Goal: Use online tool/utility: Utilize a website feature to perform a specific function

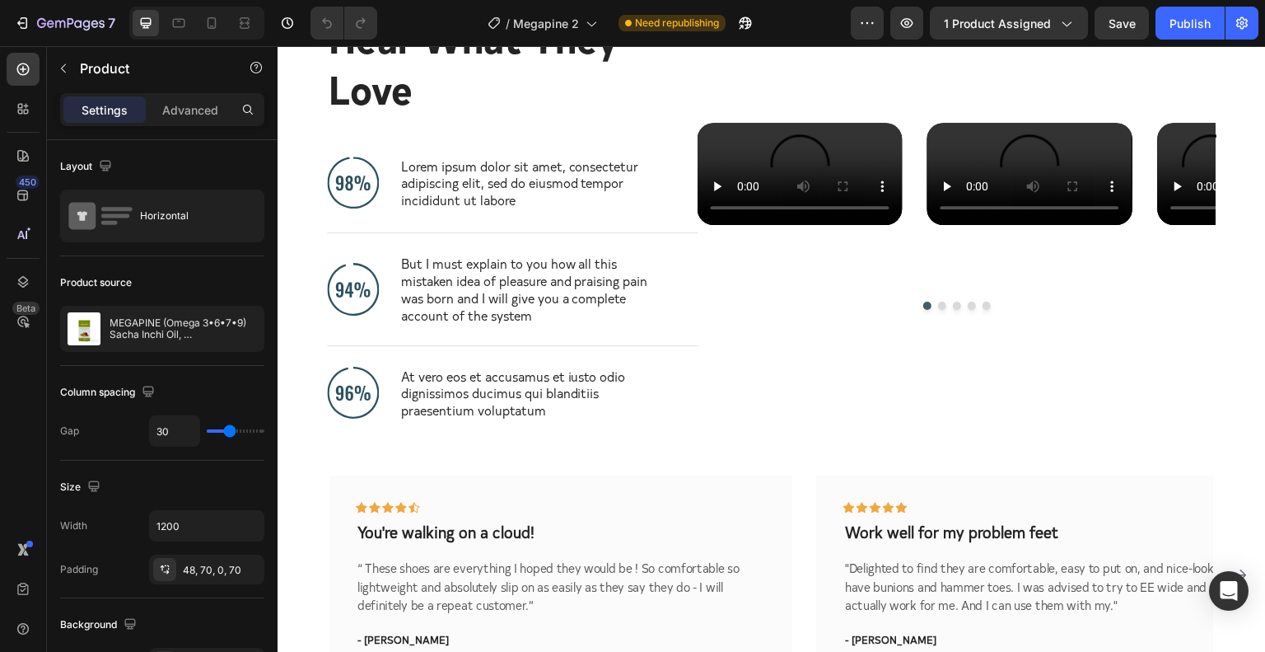
scroll to position [4667, 0]
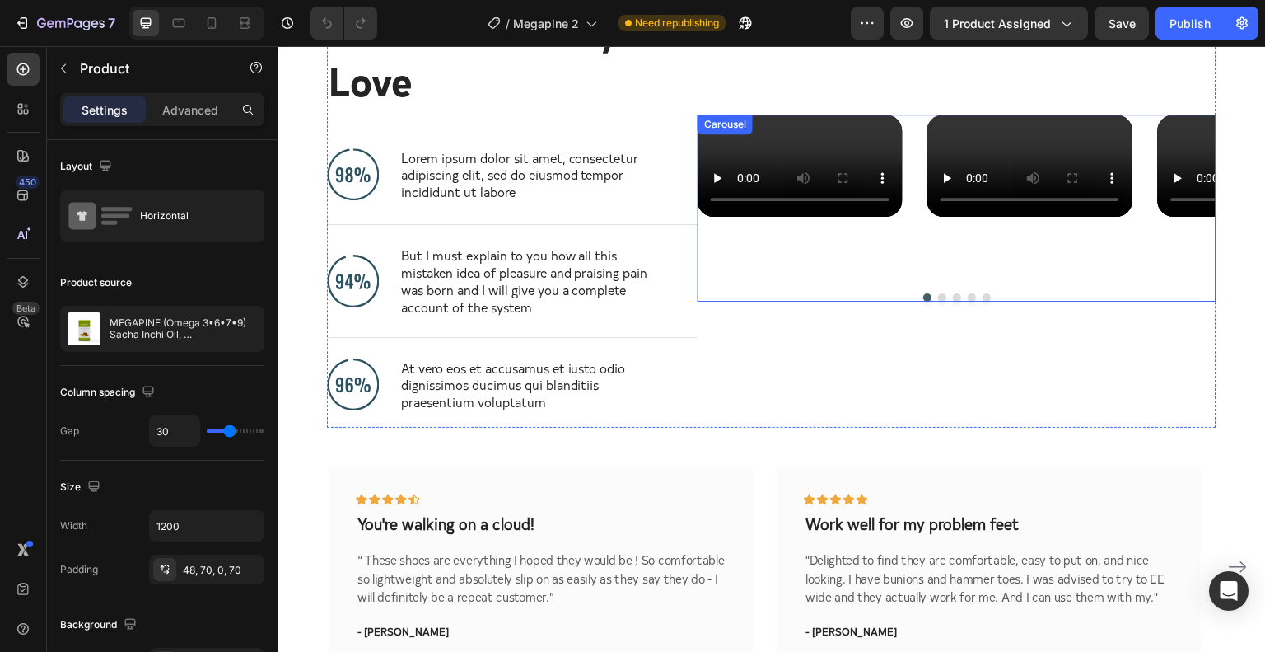
click at [938, 301] on button "Dot" at bounding box center [942, 297] width 8 height 8
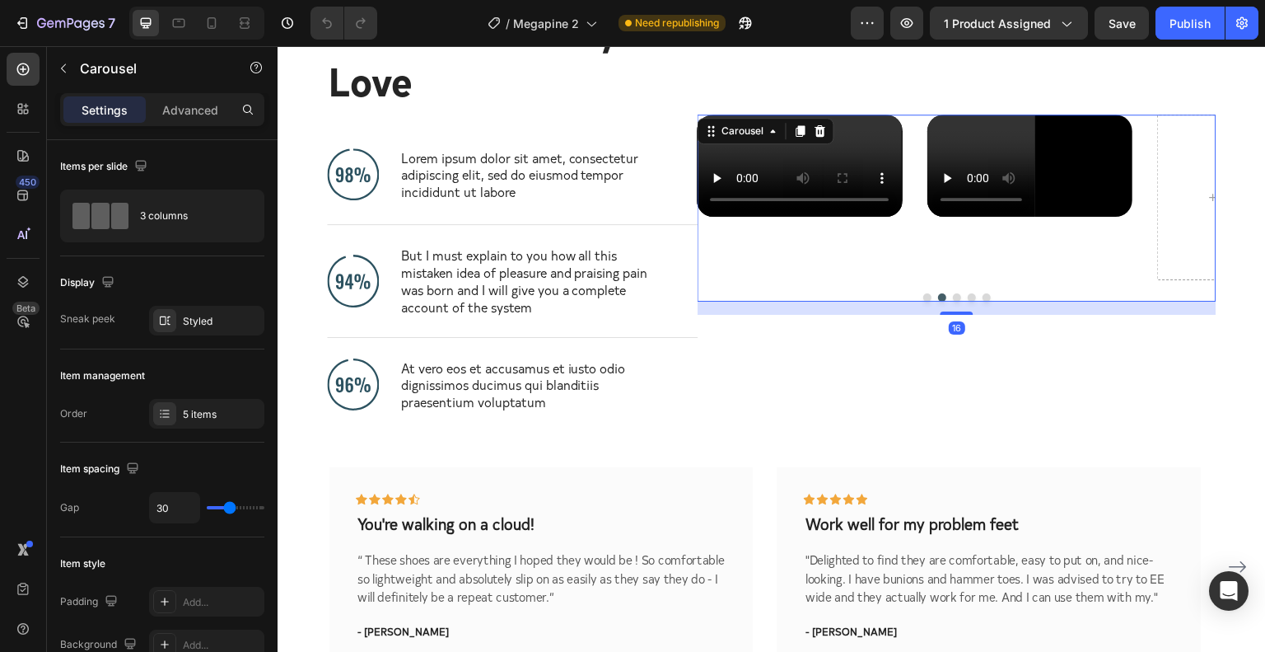
click at [953, 301] on button "Dot" at bounding box center [957, 297] width 8 height 8
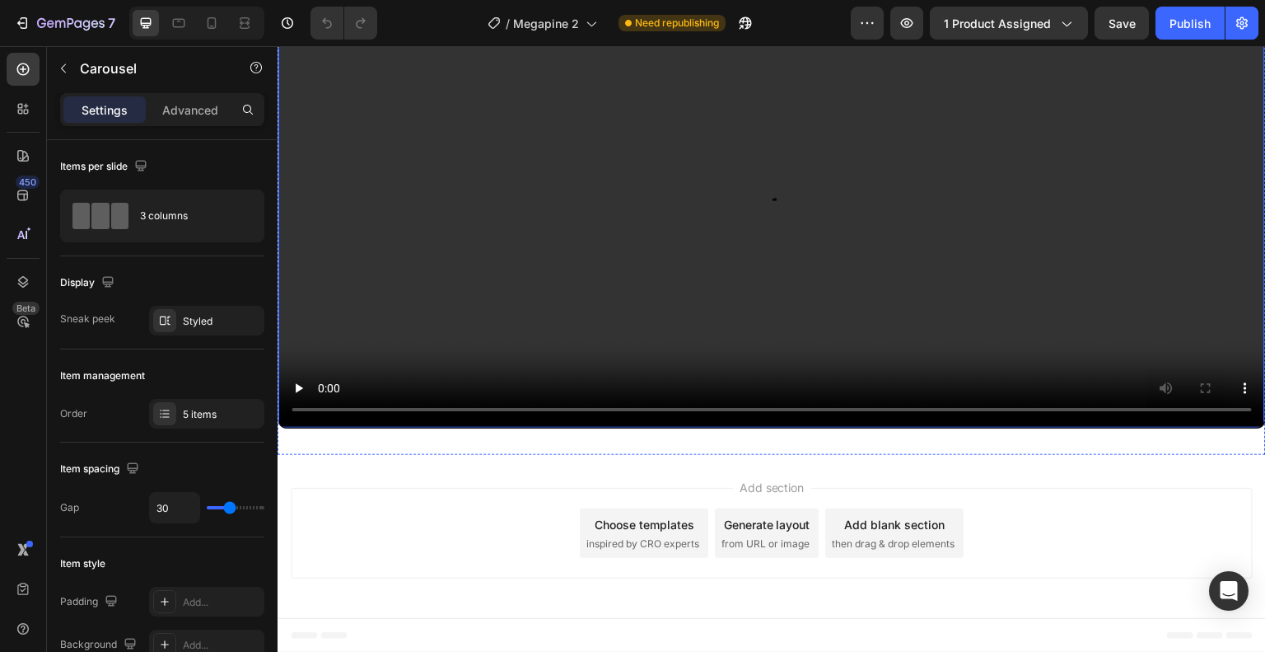
scroll to position [5377, 0]
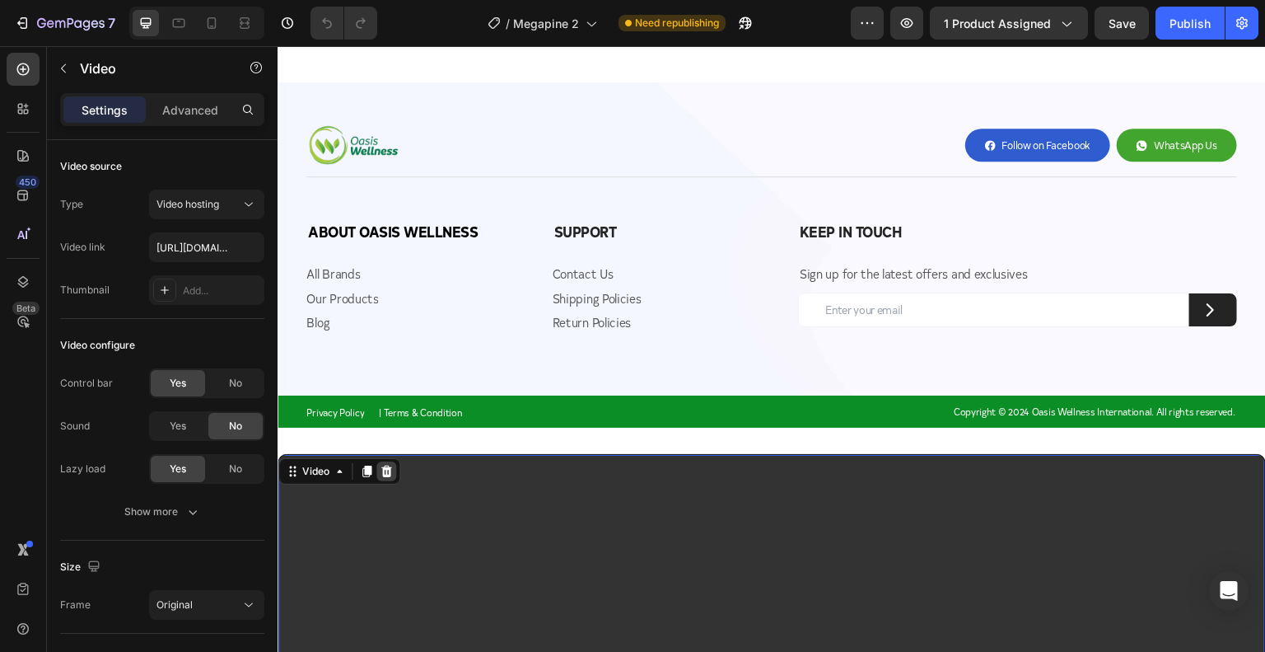
click at [382, 468] on icon at bounding box center [386, 471] width 11 height 12
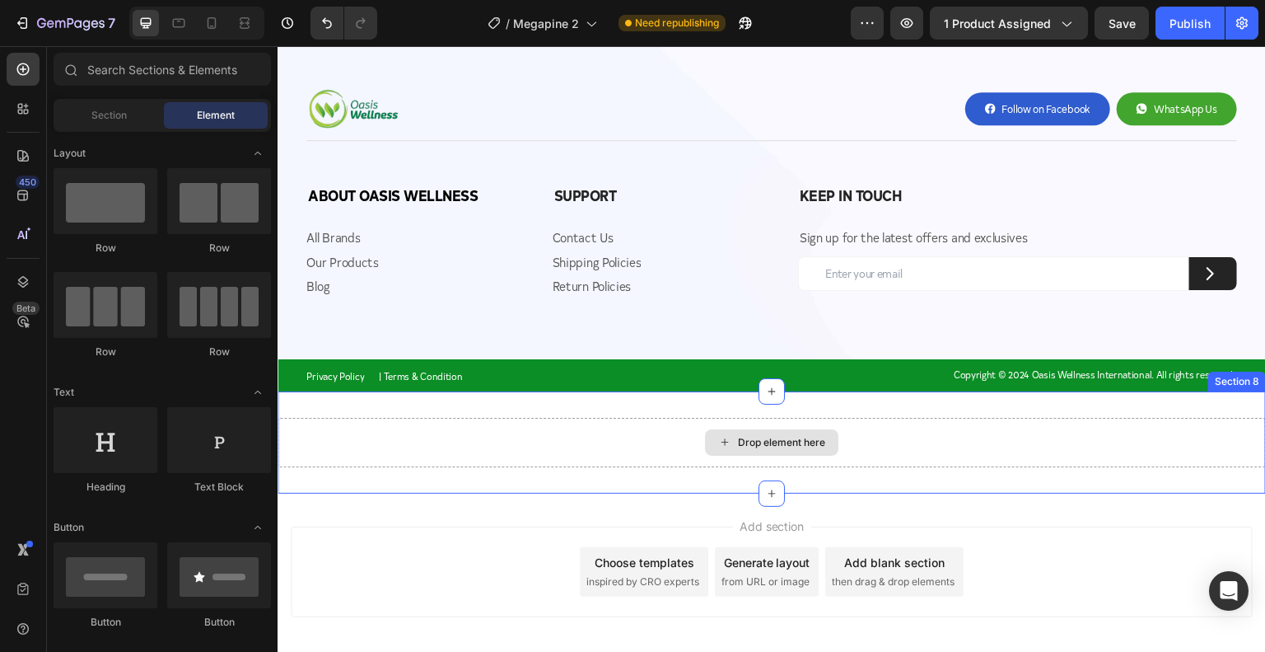
click at [603, 439] on div "Drop element here" at bounding box center [772, 442] width 988 height 49
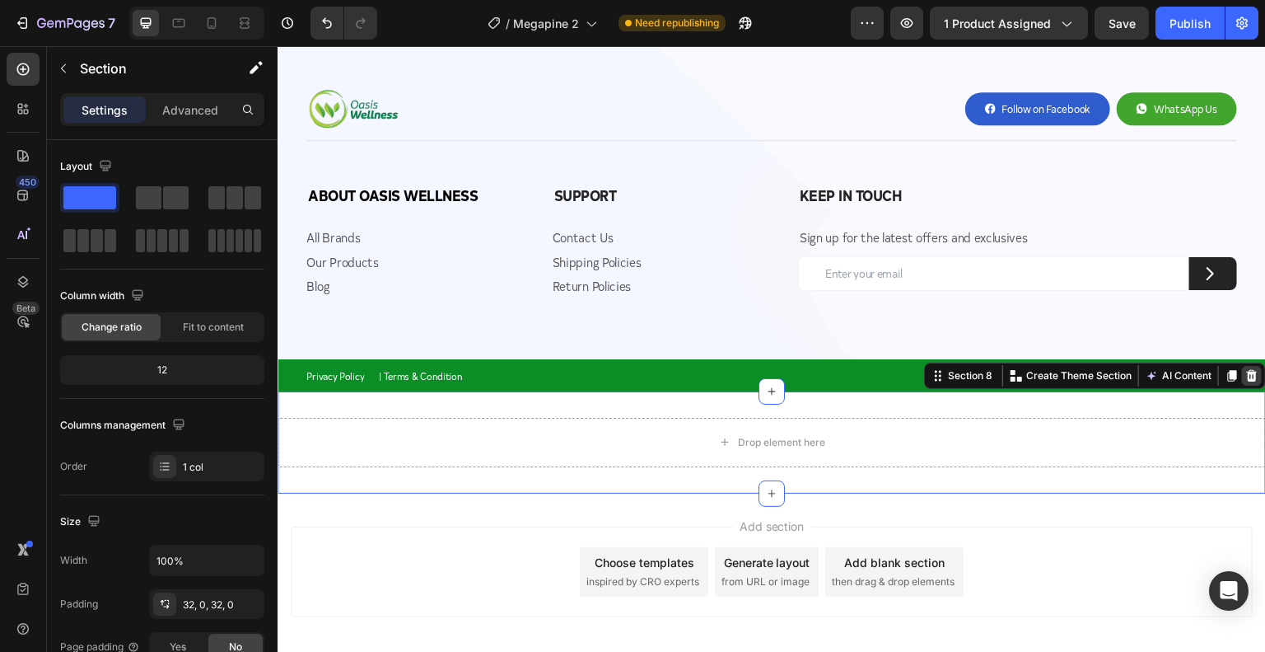
click at [1245, 376] on icon at bounding box center [1251, 375] width 13 height 13
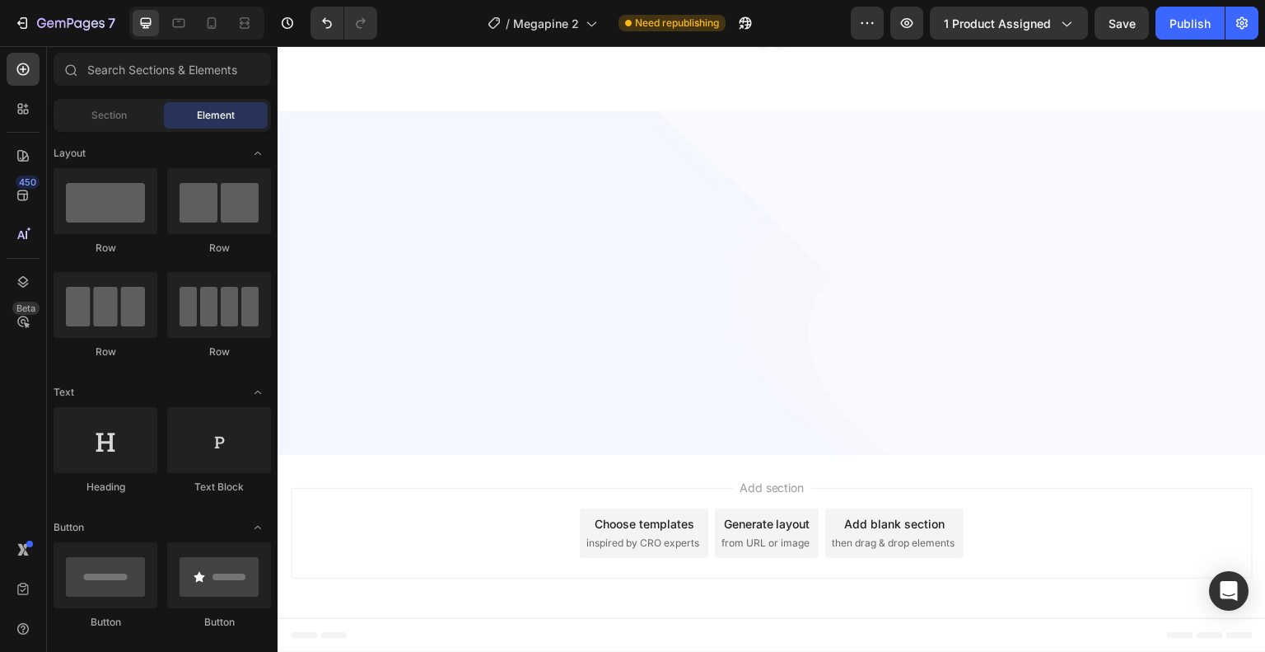
scroll to position [4392, 0]
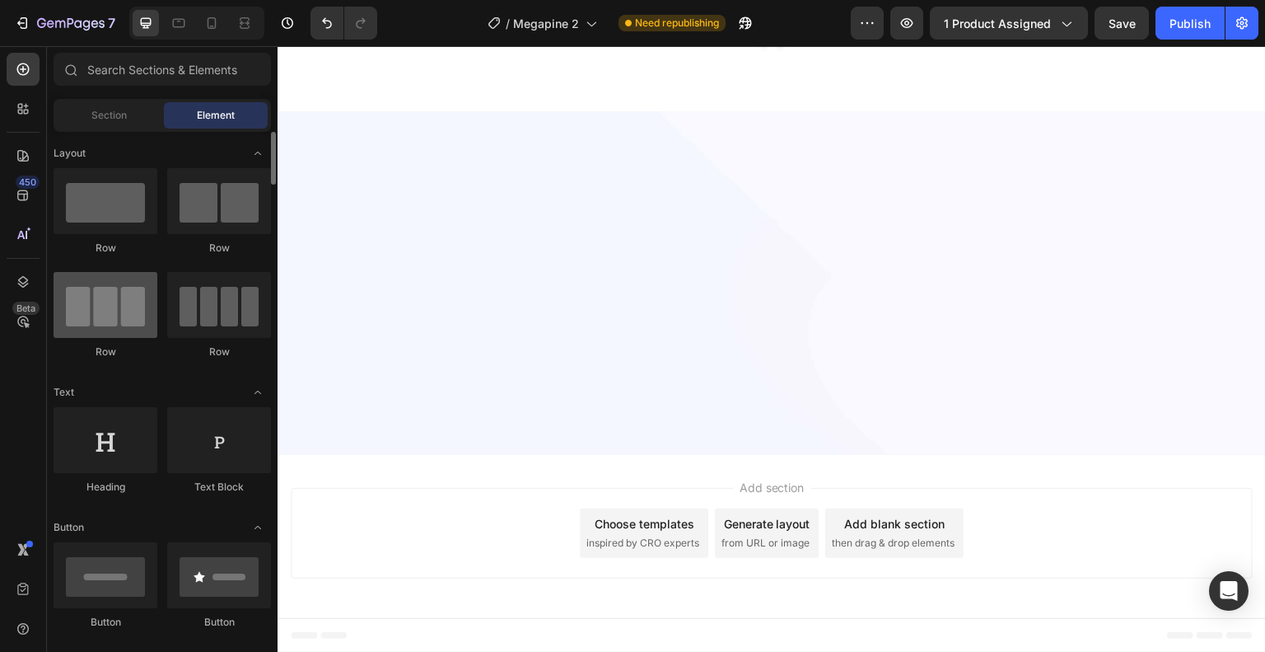
click at [109, 305] on div at bounding box center [106, 305] width 104 height 66
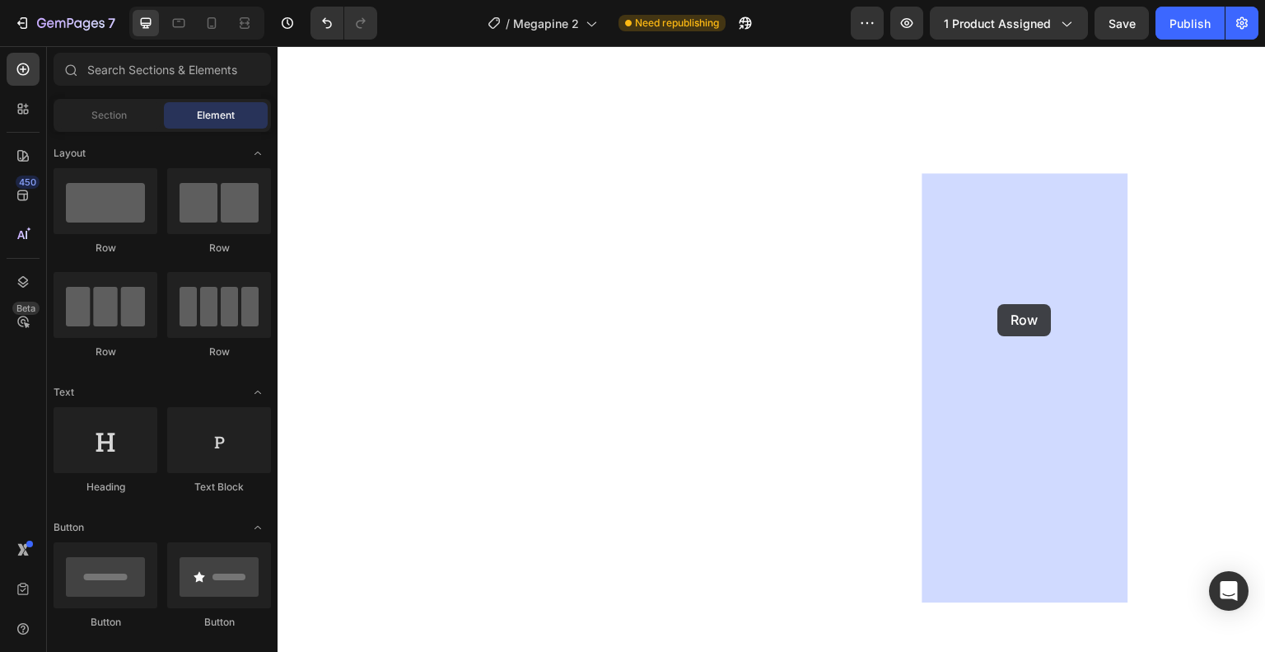
drag, startPoint x: 376, startPoint y: 271, endPoint x: 999, endPoint y: 304, distance: 623.6
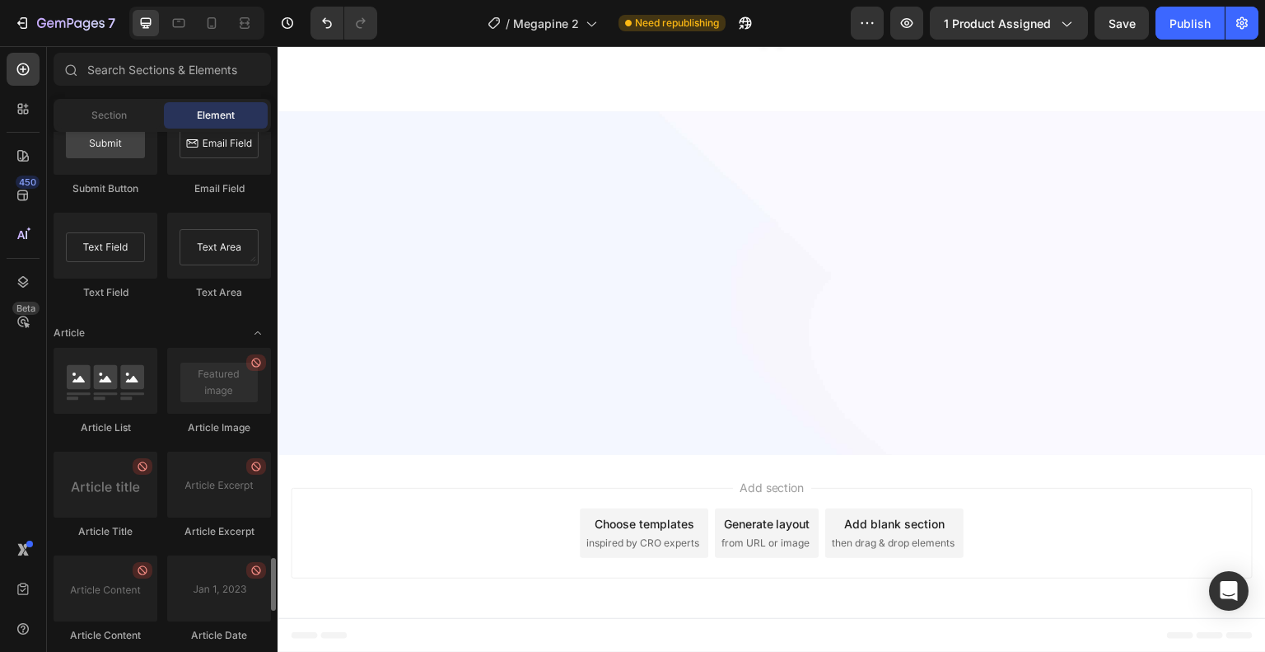
scroll to position [4474, 0]
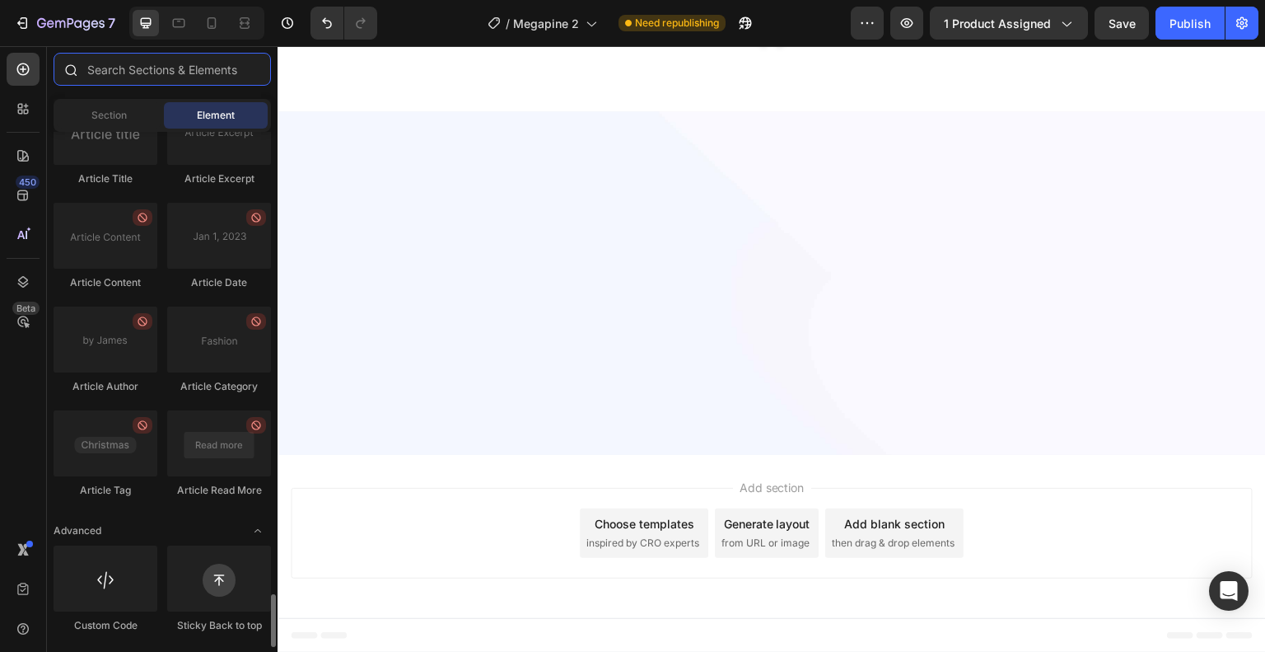
click at [151, 72] on input "text" at bounding box center [162, 69] width 217 height 33
type input "i"
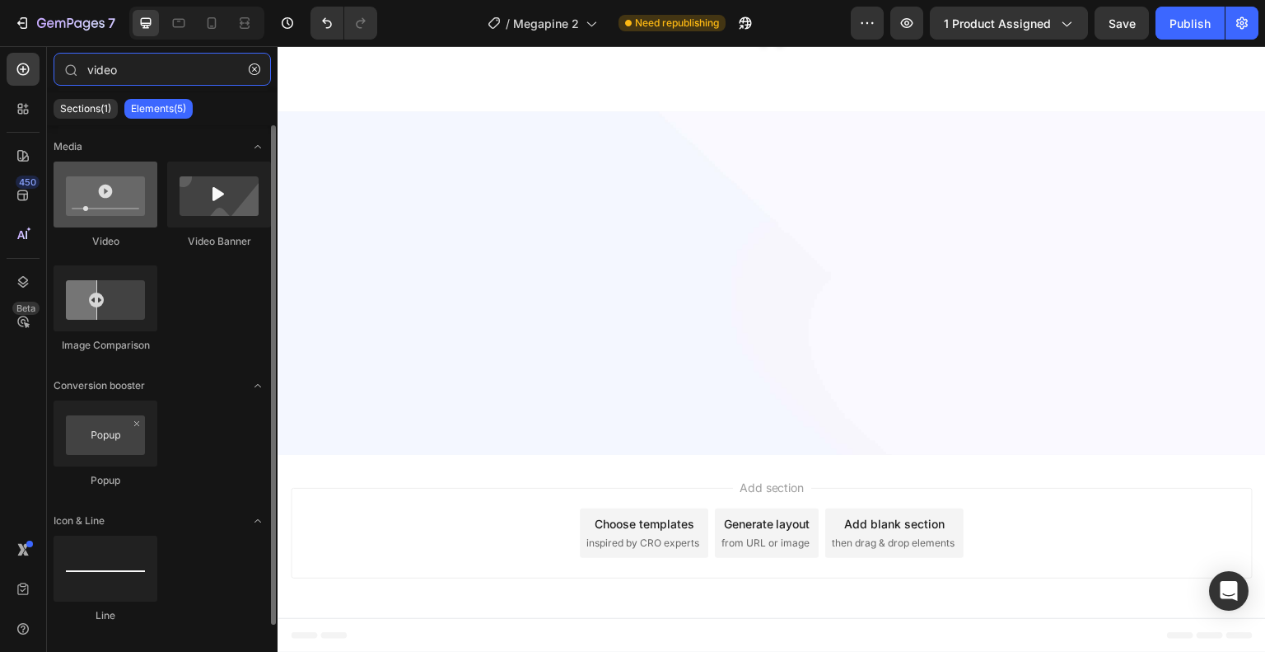
type input "video"
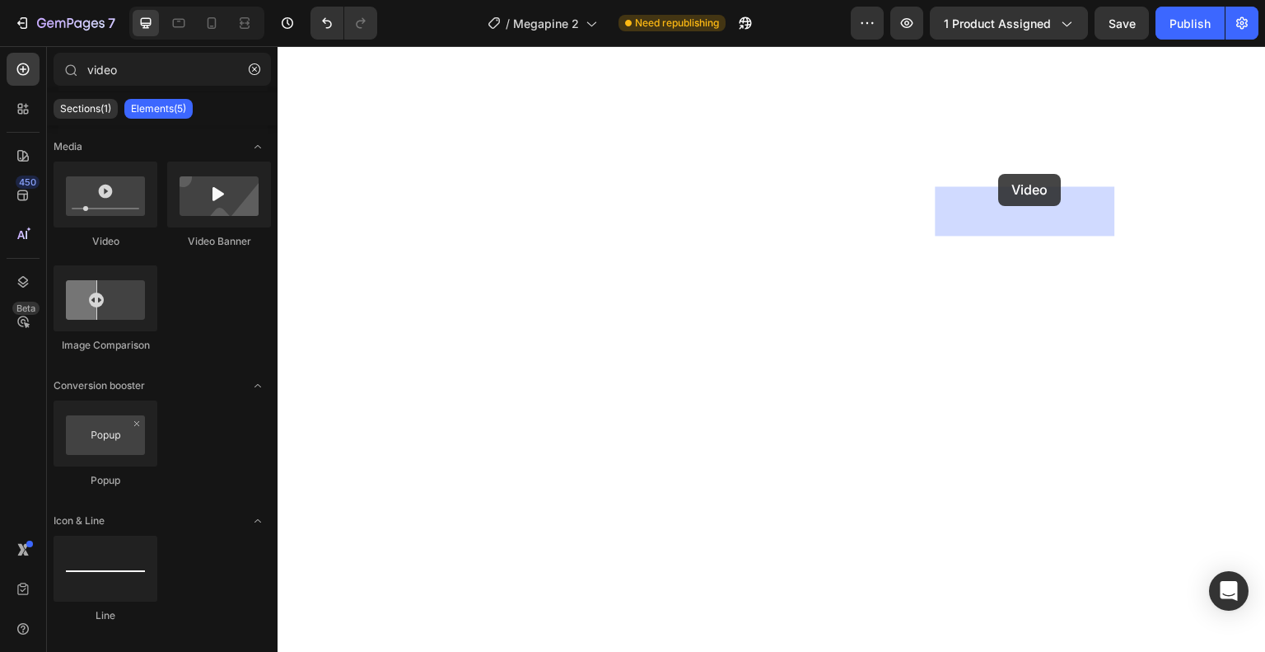
drag, startPoint x: 395, startPoint y: 250, endPoint x: 999, endPoint y: 174, distance: 608.5
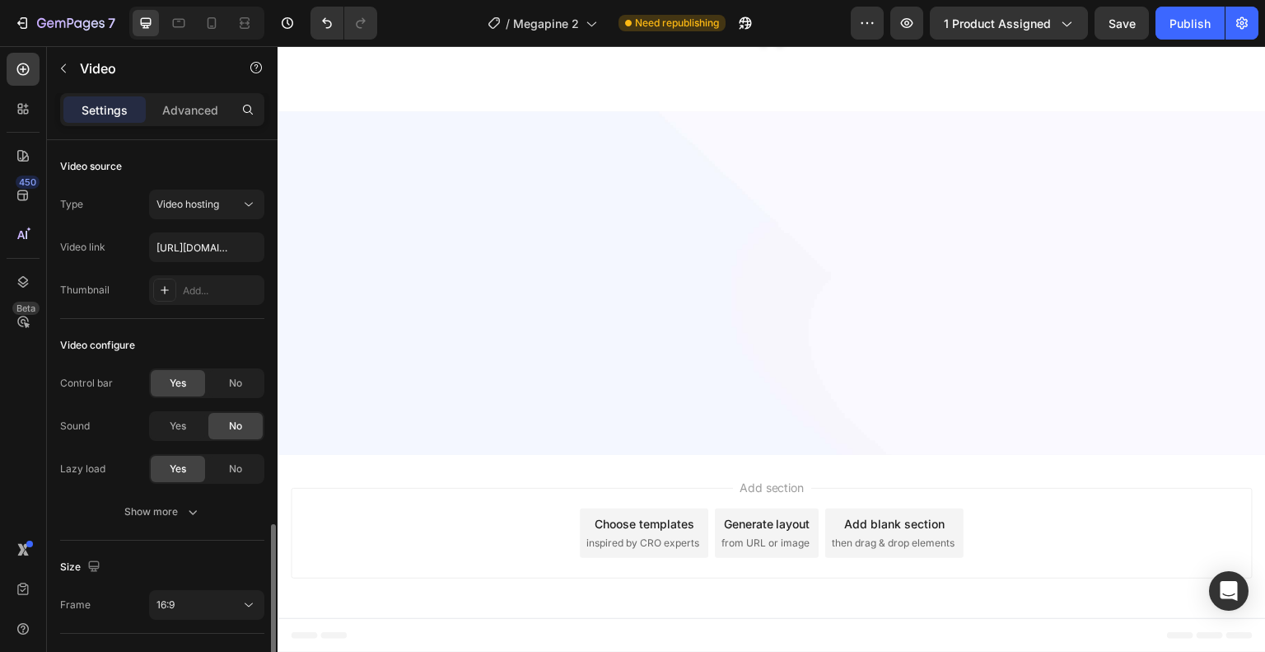
scroll to position [224, 0]
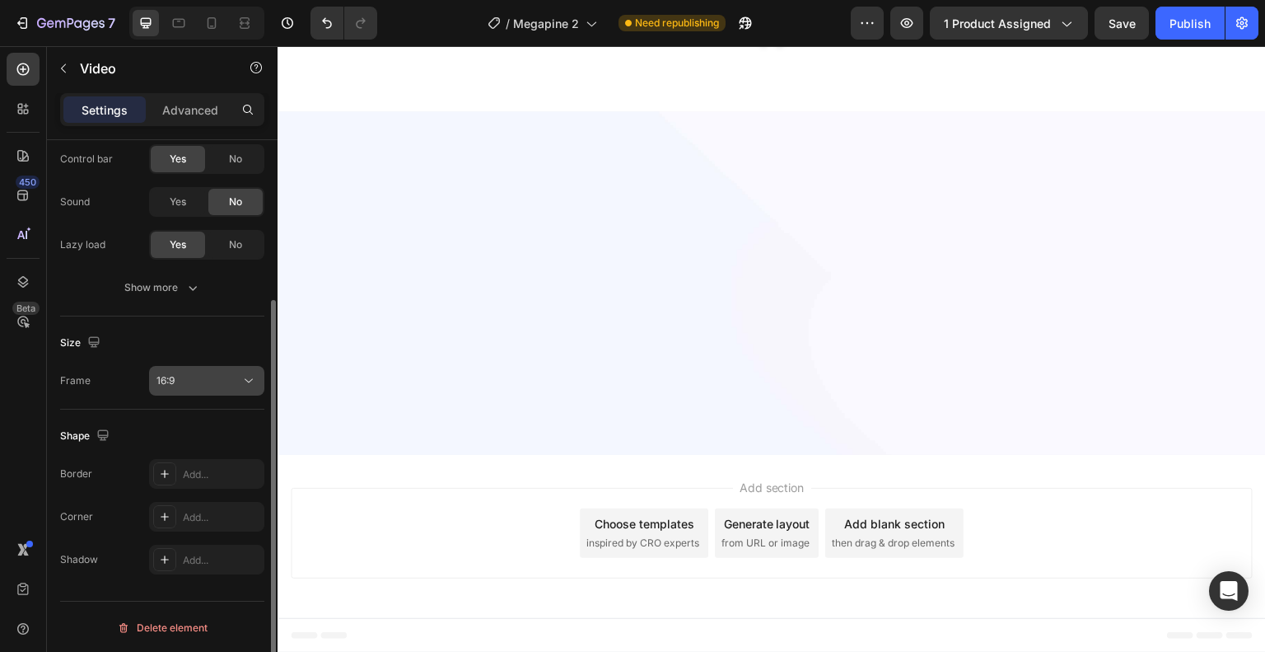
click at [217, 373] on div "16:9" at bounding box center [199, 380] width 84 height 15
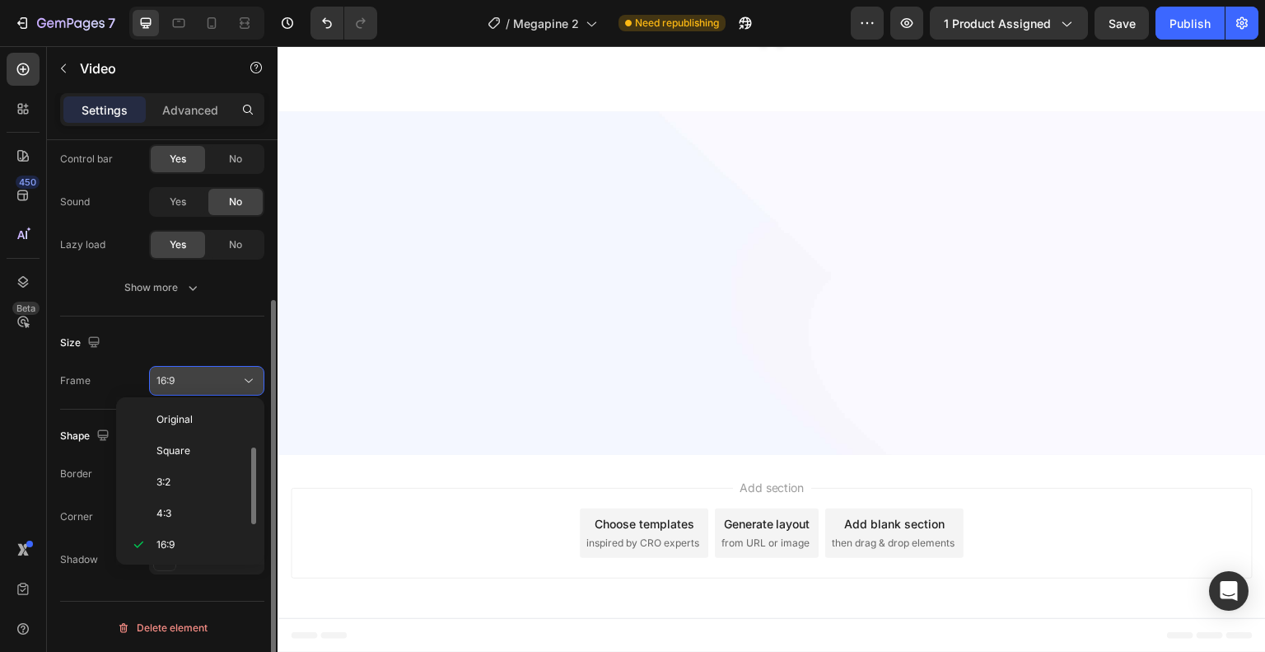
scroll to position [30, 0]
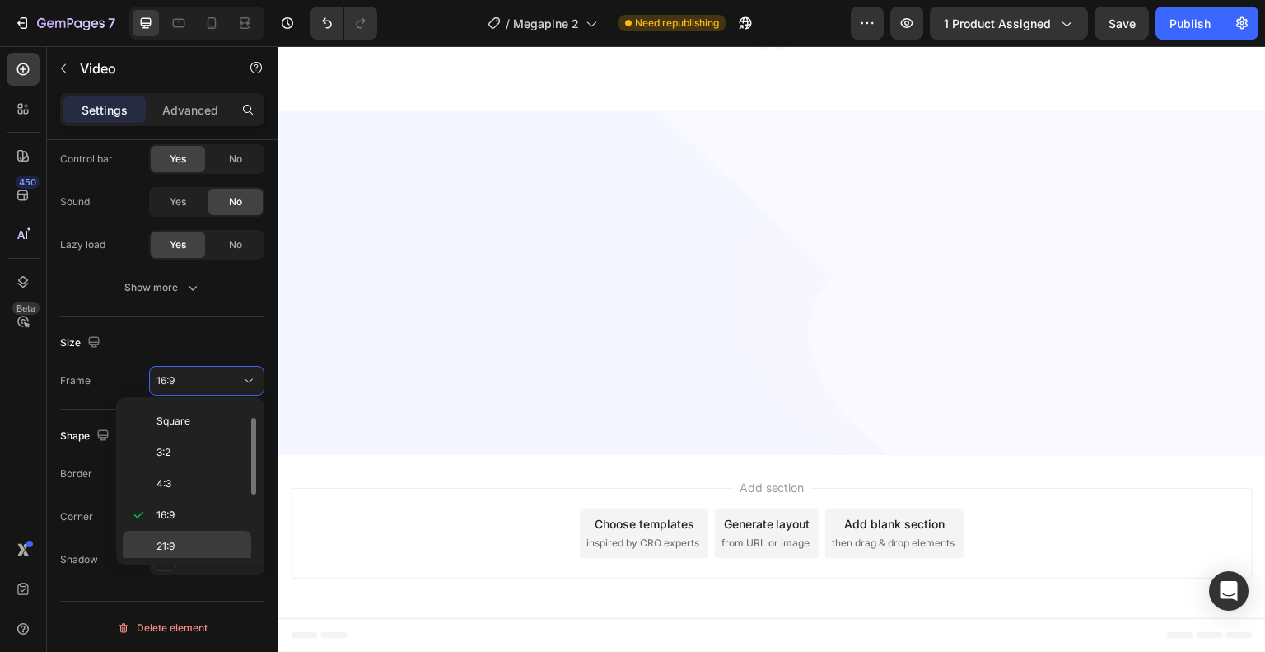
click at [194, 547] on p "21:9" at bounding box center [200, 546] width 87 height 15
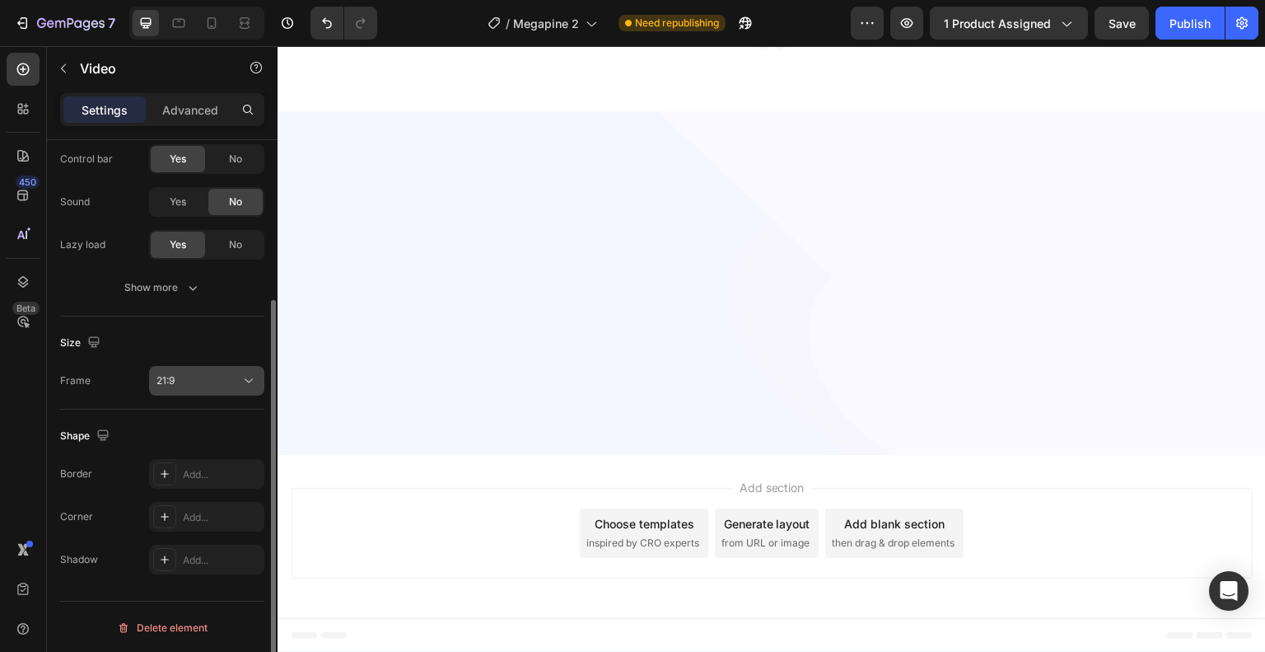
click at [196, 382] on div "21:9" at bounding box center [199, 380] width 84 height 15
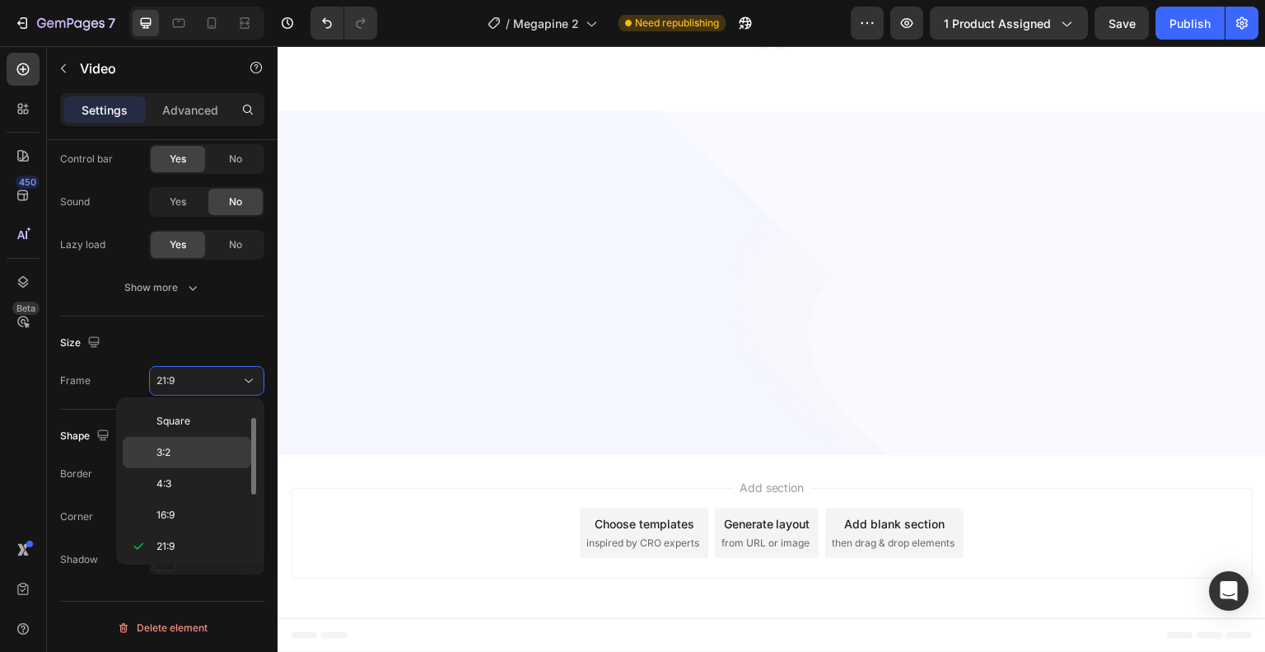
click at [203, 468] on div "3:2" at bounding box center [187, 483] width 128 height 31
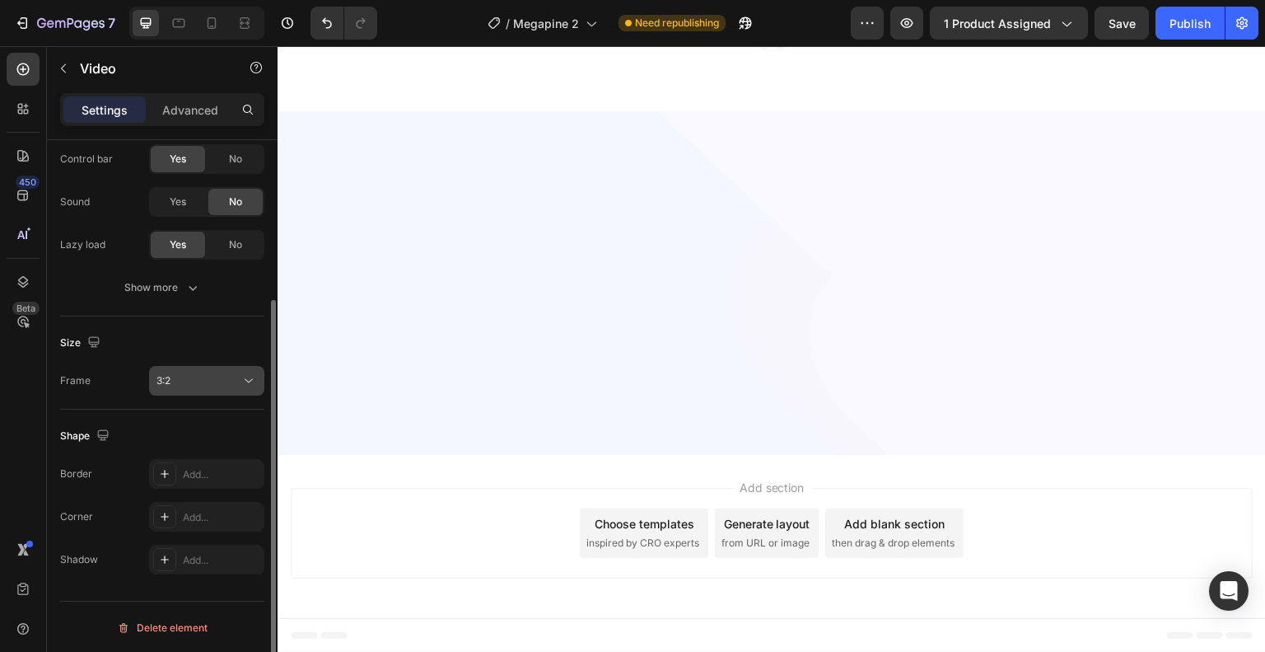
click at [211, 394] on button "3:2" at bounding box center [206, 381] width 115 height 30
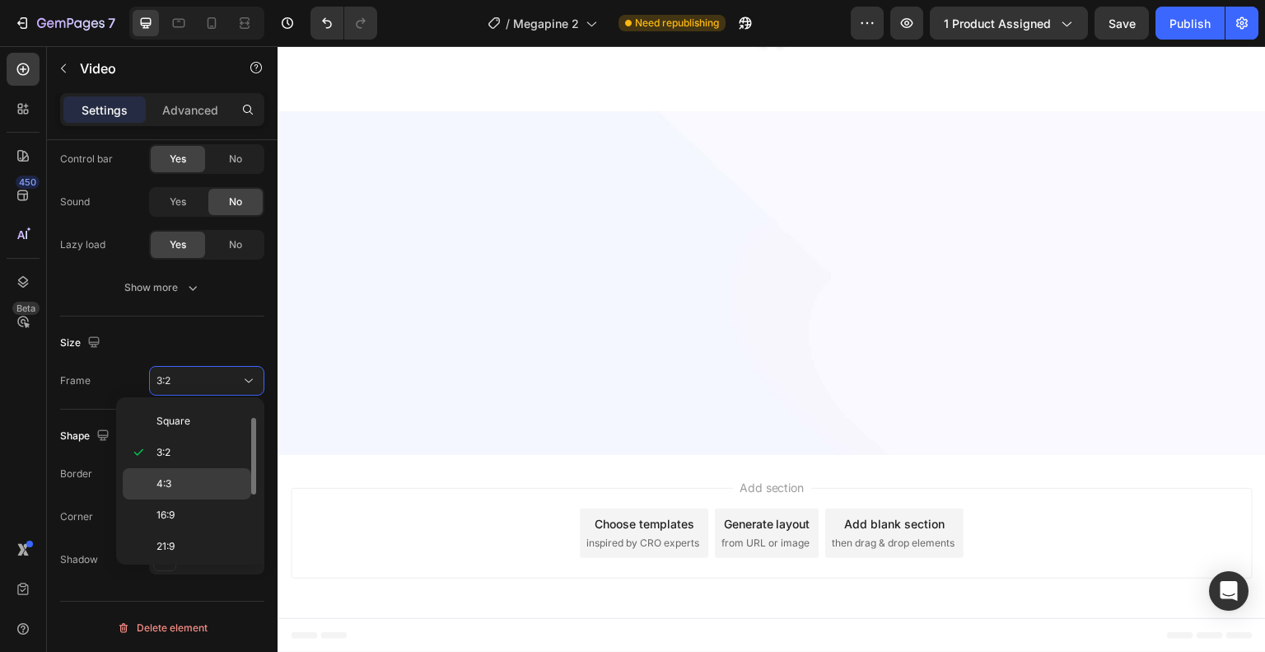
click at [189, 477] on p "4:3" at bounding box center [200, 483] width 87 height 15
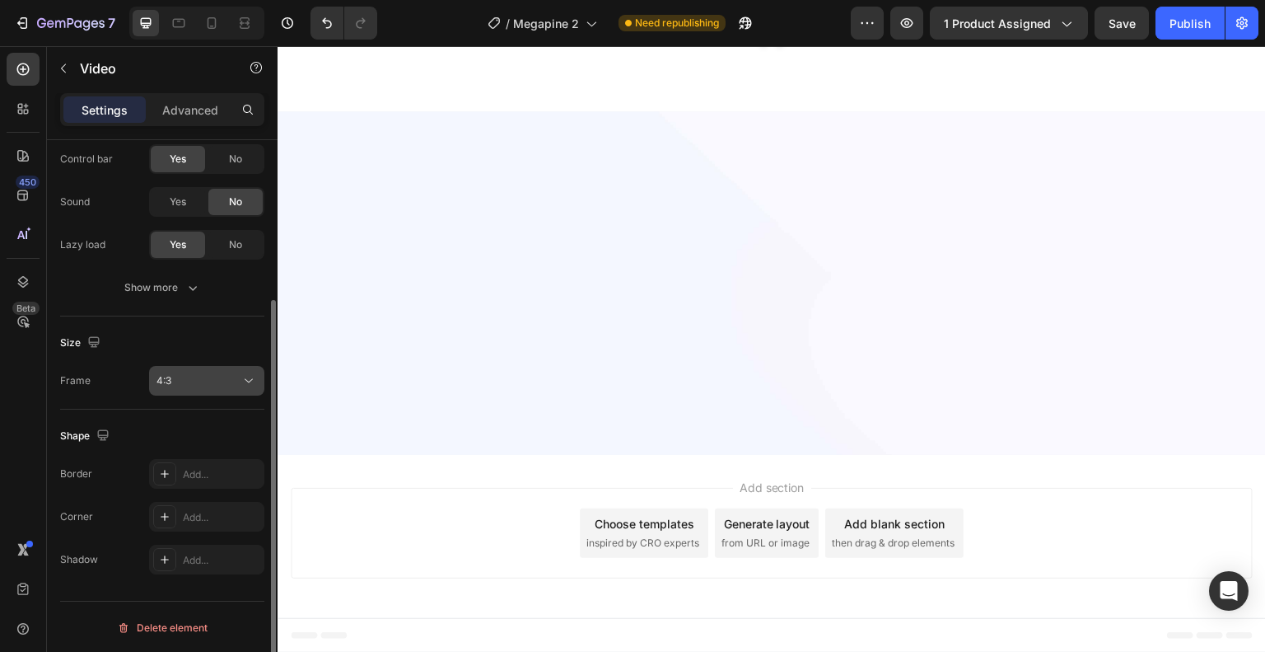
click at [191, 369] on button "4:3" at bounding box center [206, 381] width 115 height 30
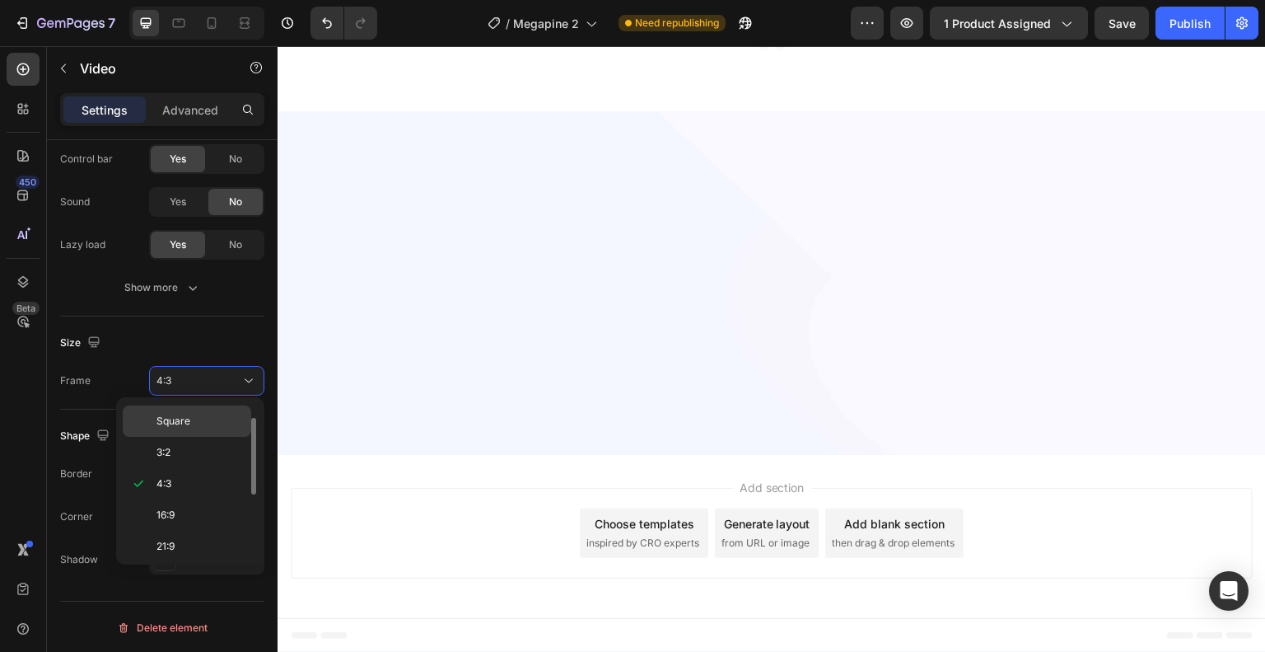
click at [186, 437] on div "Square" at bounding box center [187, 452] width 128 height 31
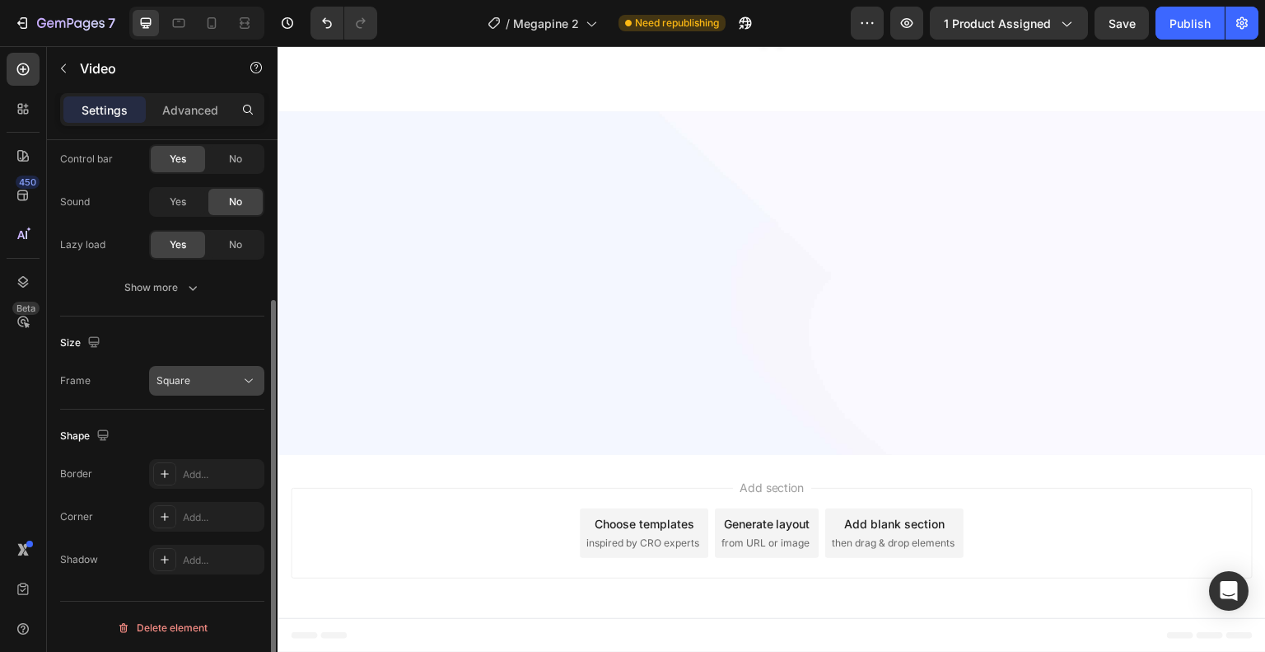
click at [200, 372] on div "Square" at bounding box center [207, 380] width 100 height 16
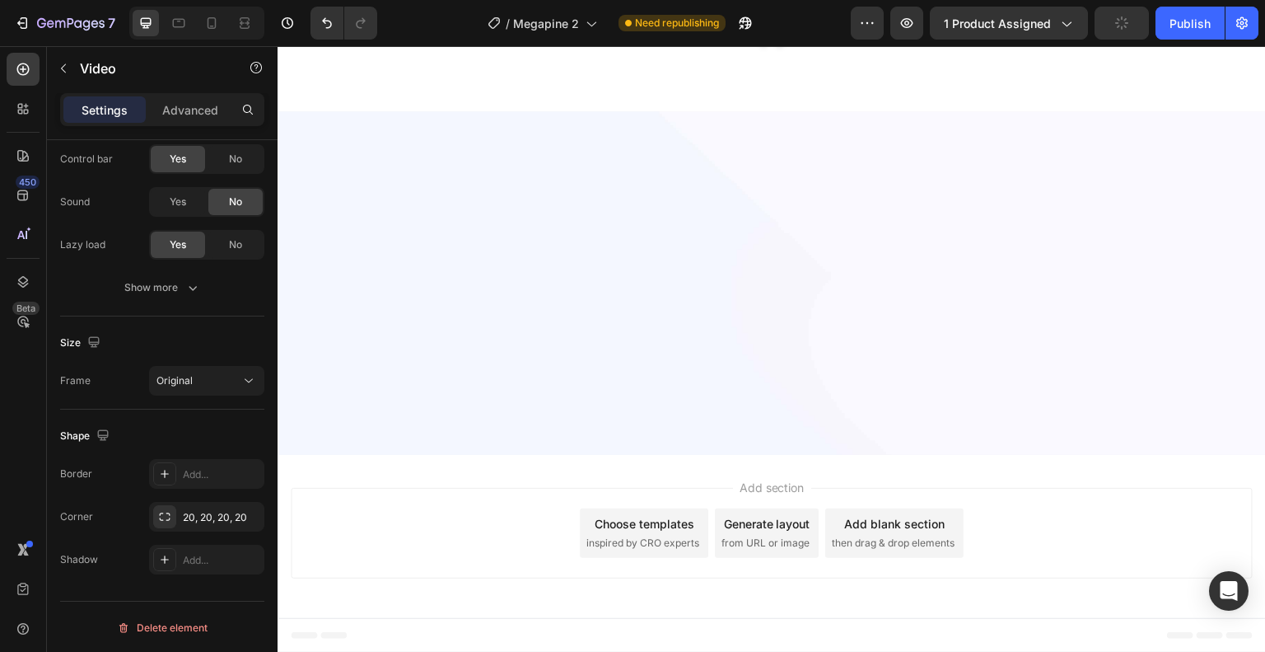
click at [217, 394] on button "Original" at bounding box center [206, 381] width 115 height 30
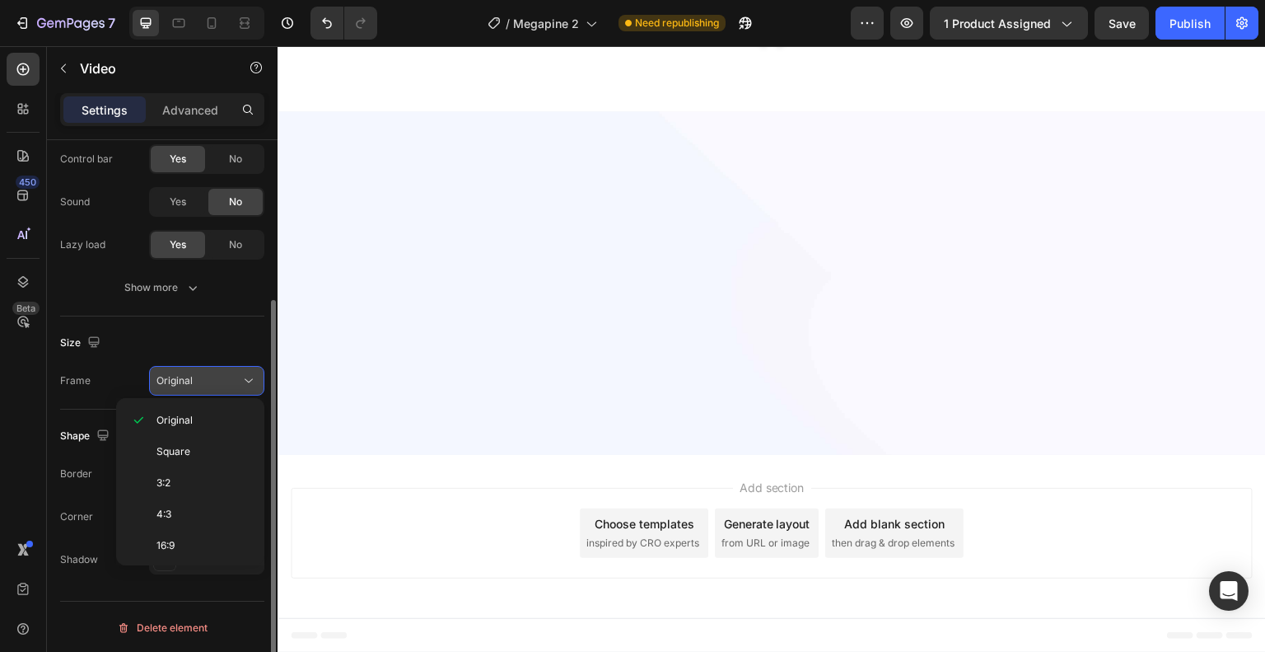
click at [217, 394] on button "Original" at bounding box center [206, 381] width 115 height 30
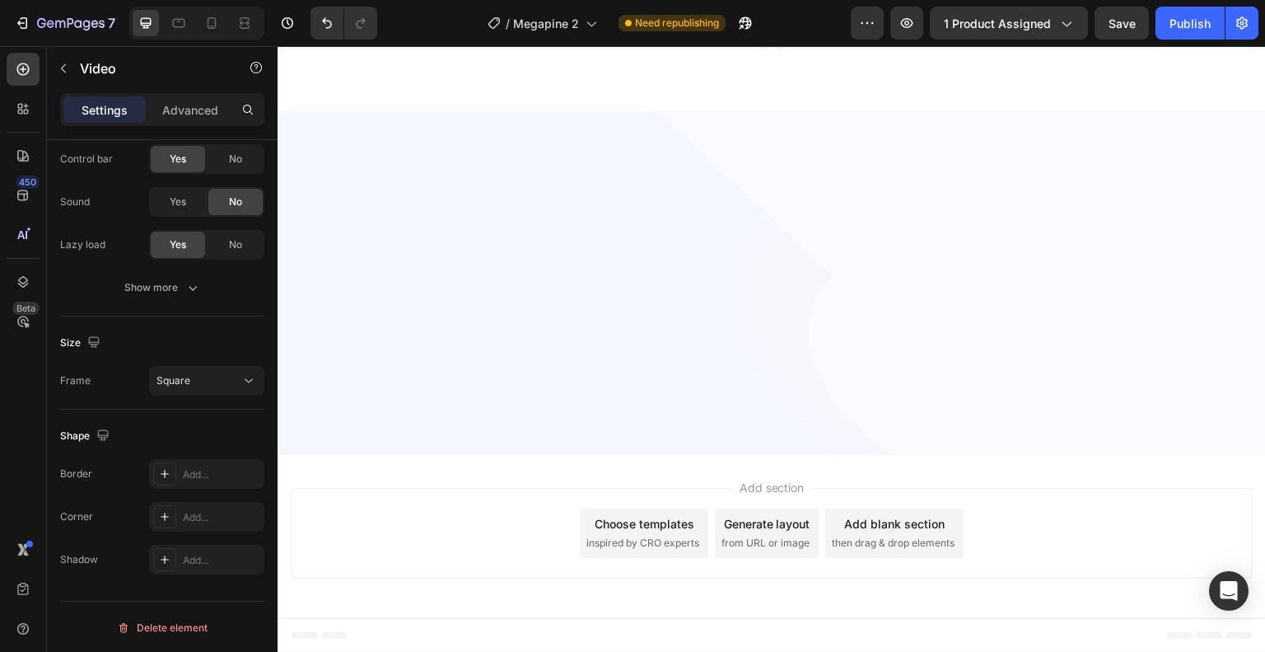
click at [171, 376] on span "Square" at bounding box center [174, 380] width 34 height 12
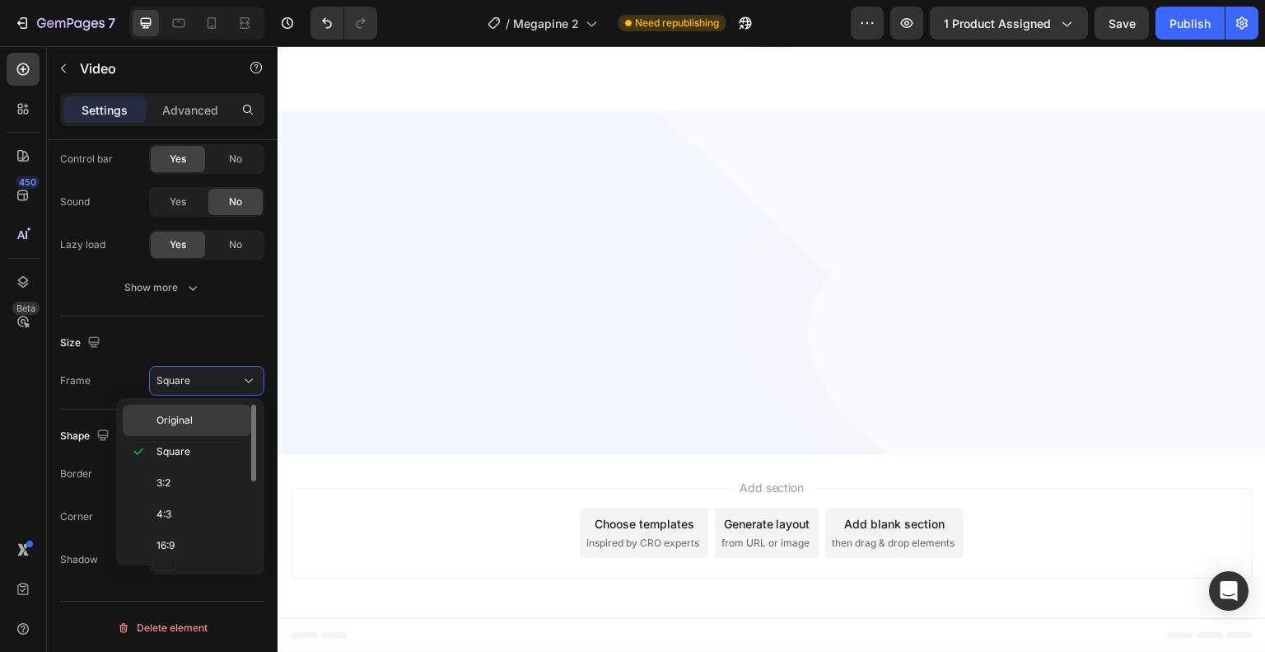
click at [185, 404] on div "Original Square 3:2 4:3 16:9 21:9 2:3 3:4 9:16 Custom" at bounding box center [190, 481] width 148 height 167
click at [184, 418] on span "Original" at bounding box center [175, 420] width 36 height 15
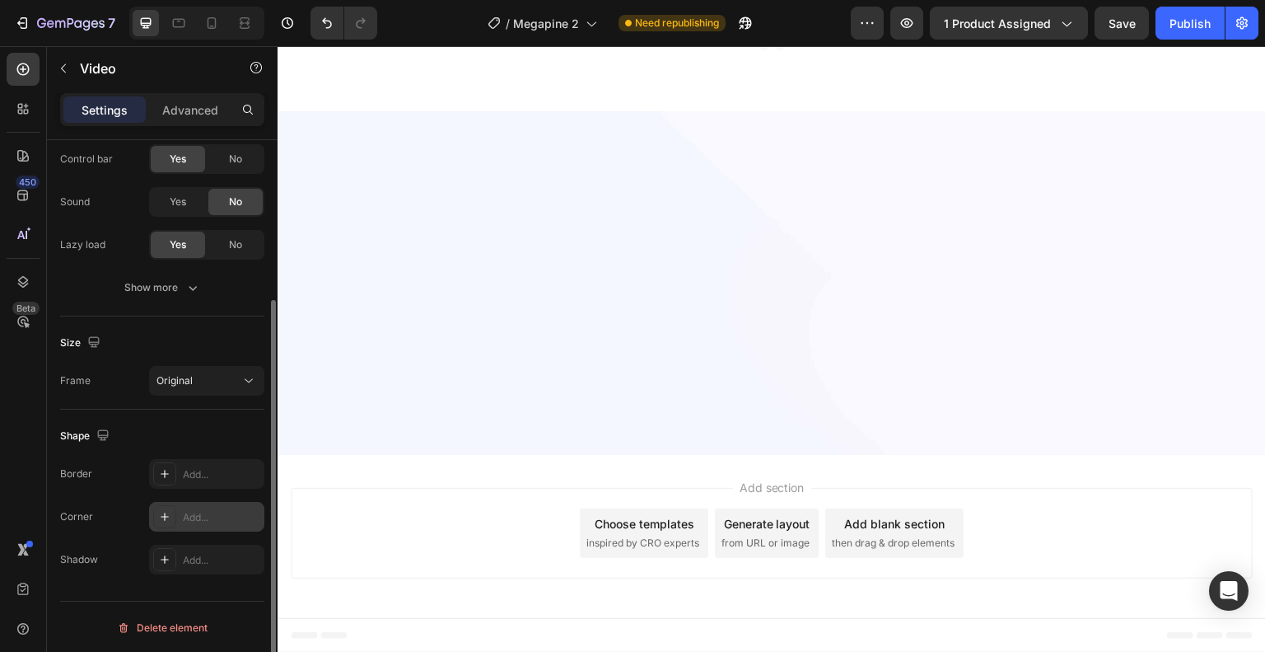
click at [210, 520] on div "Add..." at bounding box center [221, 517] width 77 height 15
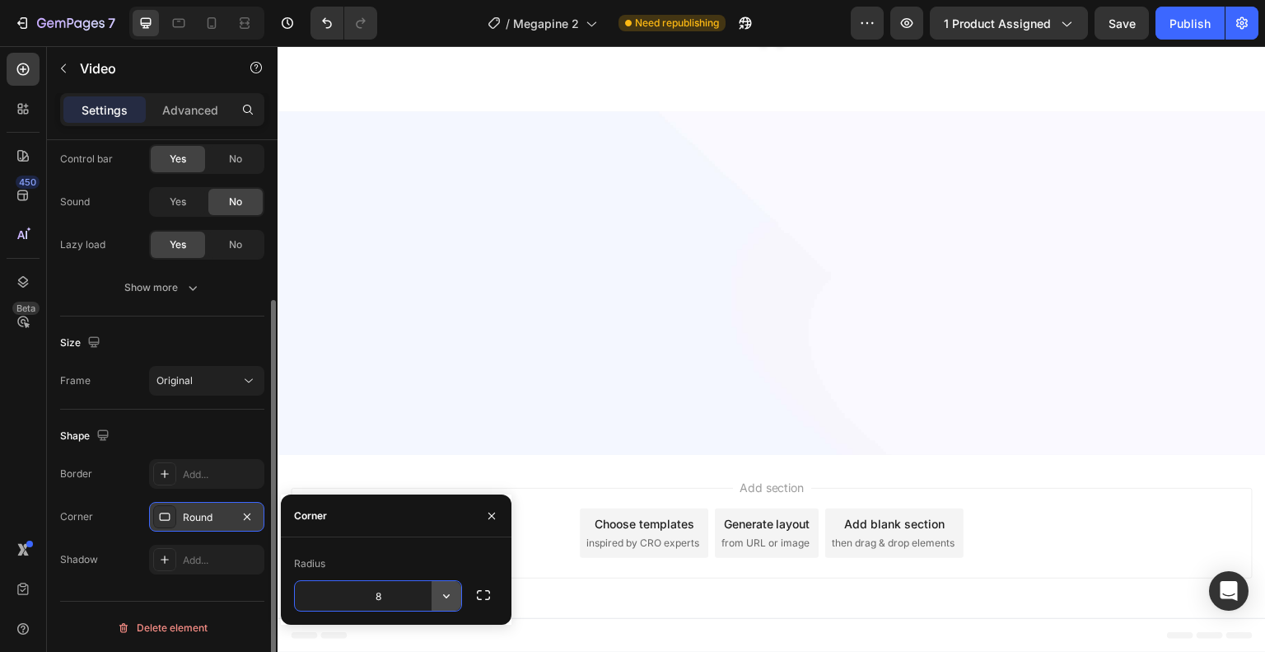
click at [452, 593] on icon "button" at bounding box center [446, 595] width 16 height 16
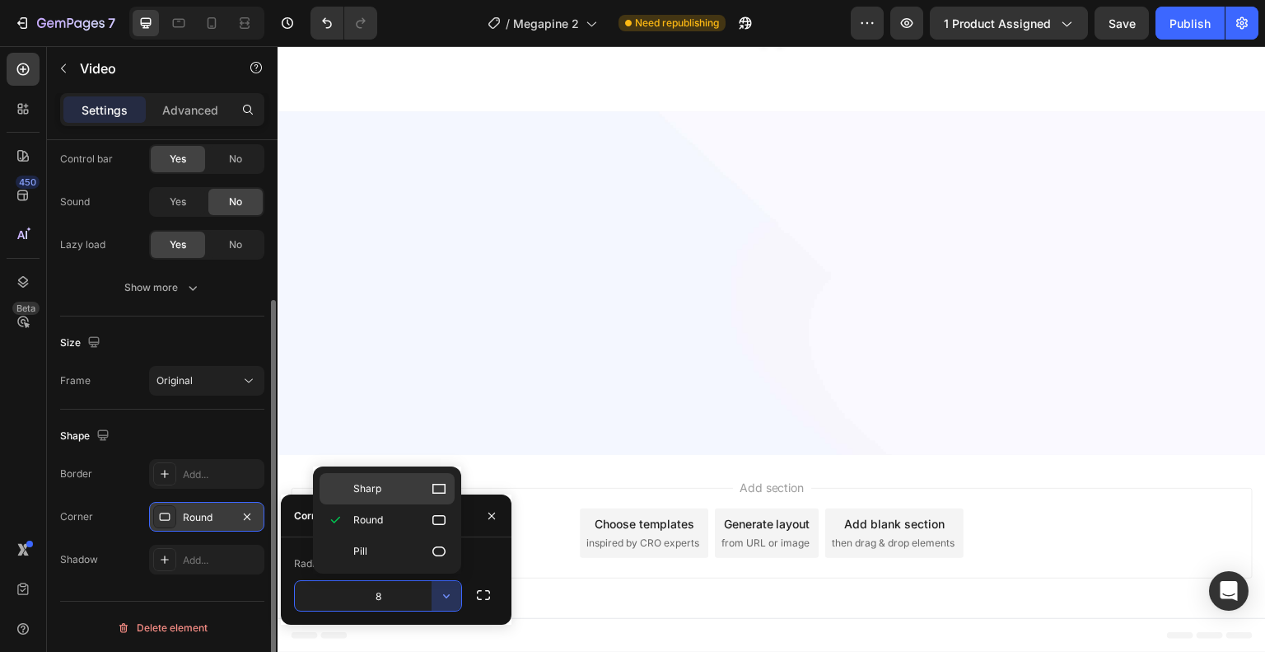
click at [412, 484] on p "Sharp" at bounding box center [400, 488] width 94 height 16
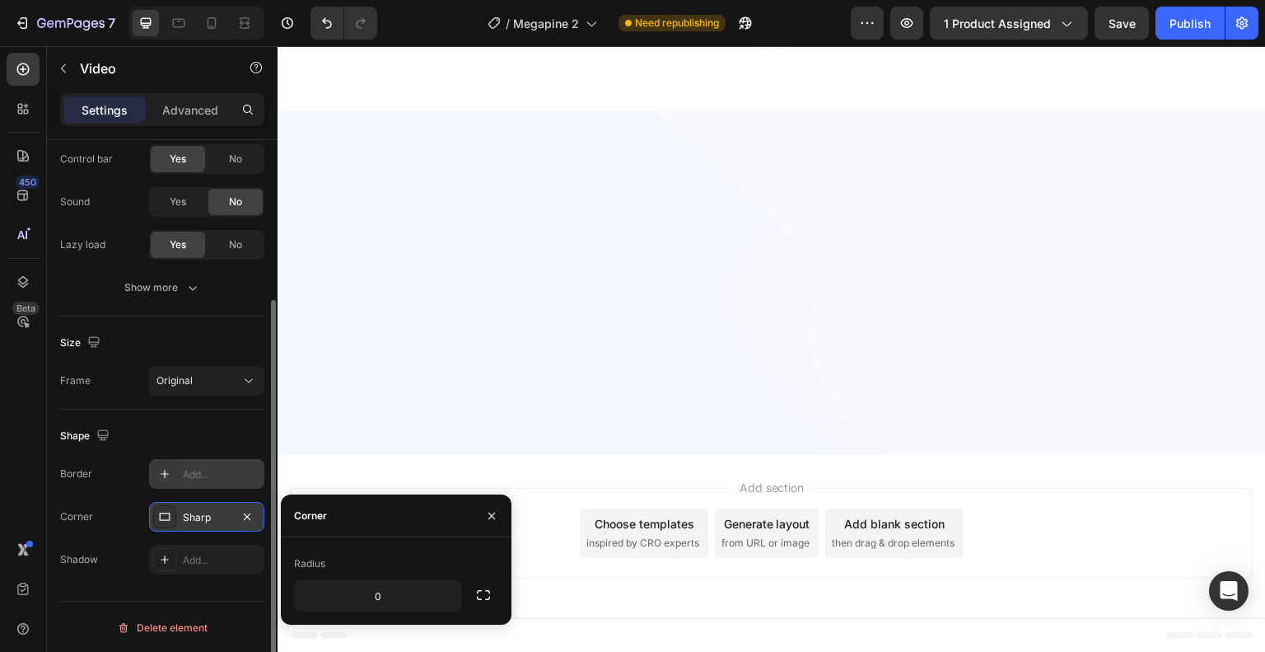
click at [204, 477] on div "Add..." at bounding box center [221, 474] width 77 height 15
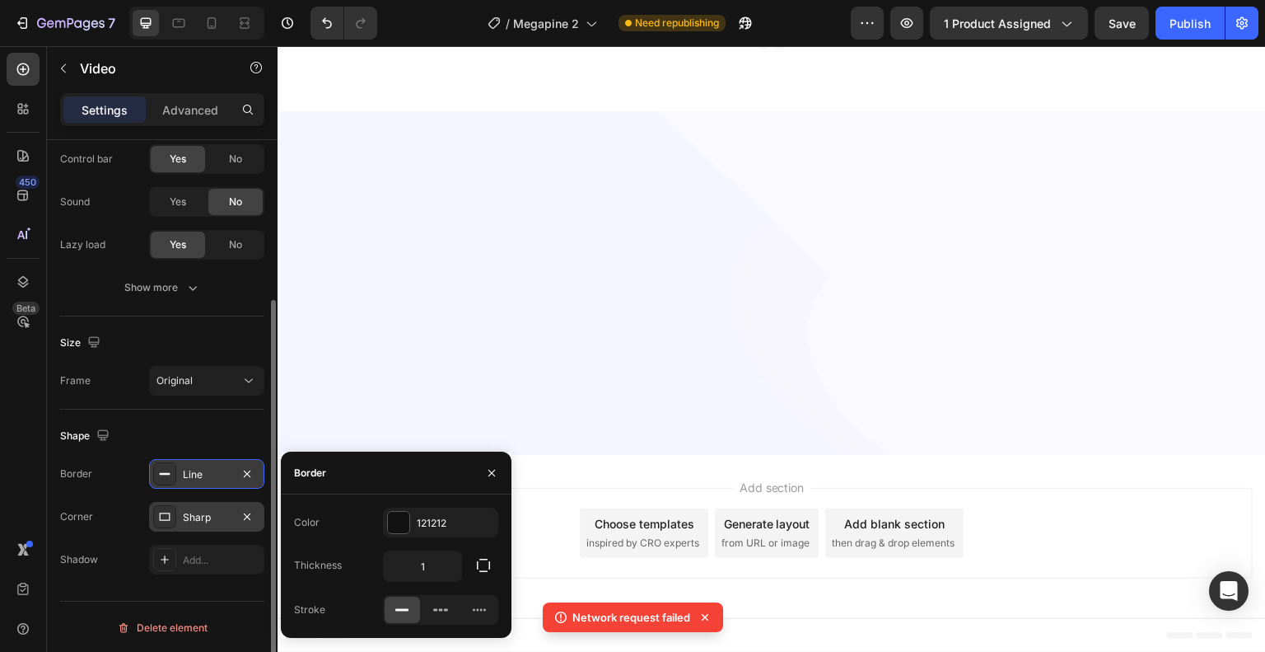
click at [194, 523] on div "Sharp" at bounding box center [207, 517] width 48 height 15
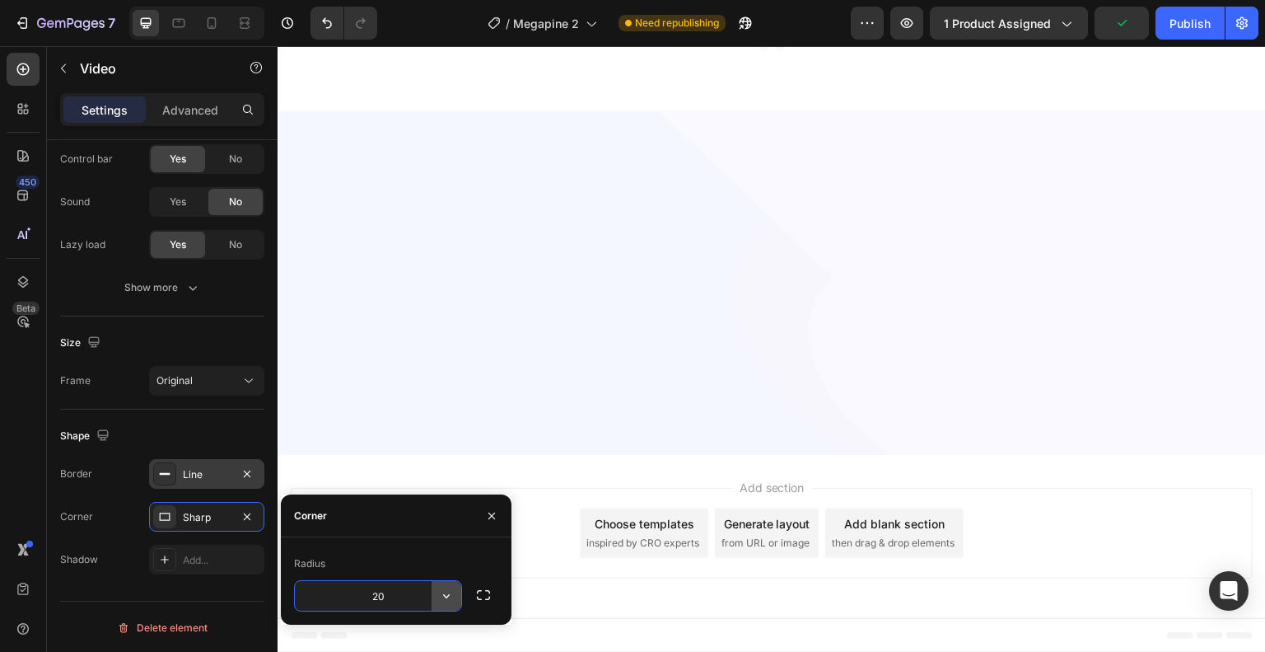
type input "20"
click at [175, 114] on p "Advanced" at bounding box center [190, 109] width 56 height 17
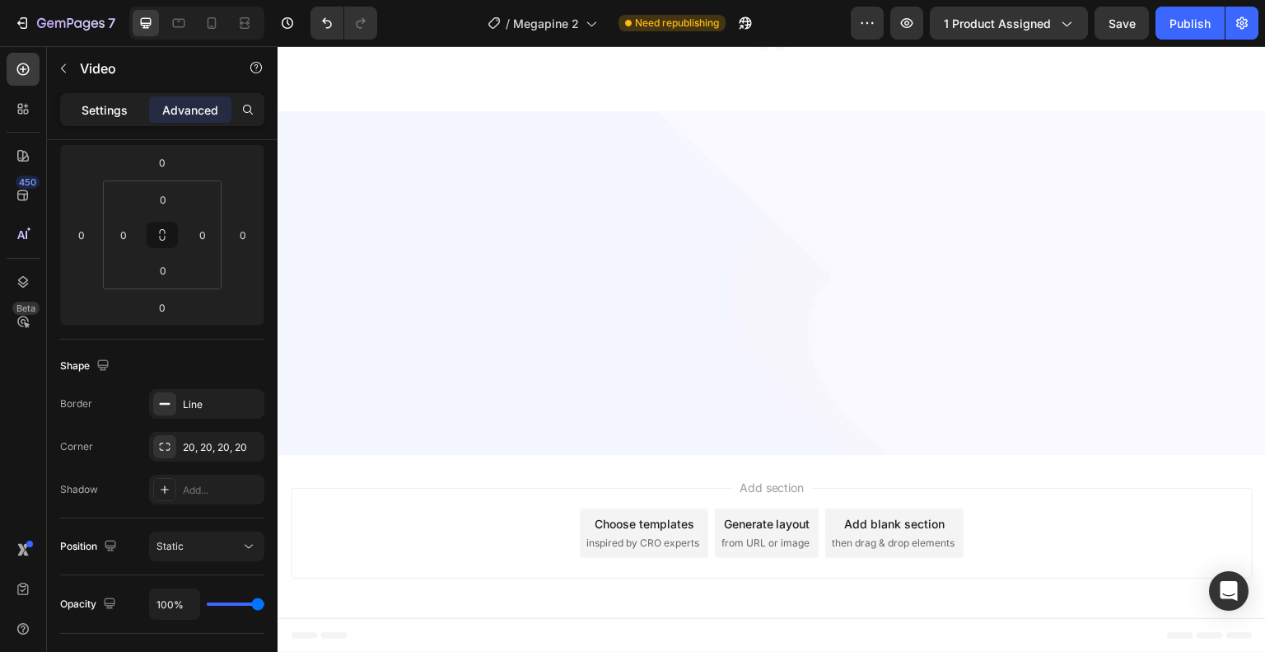
click at [96, 116] on p "Settings" at bounding box center [105, 109] width 46 height 17
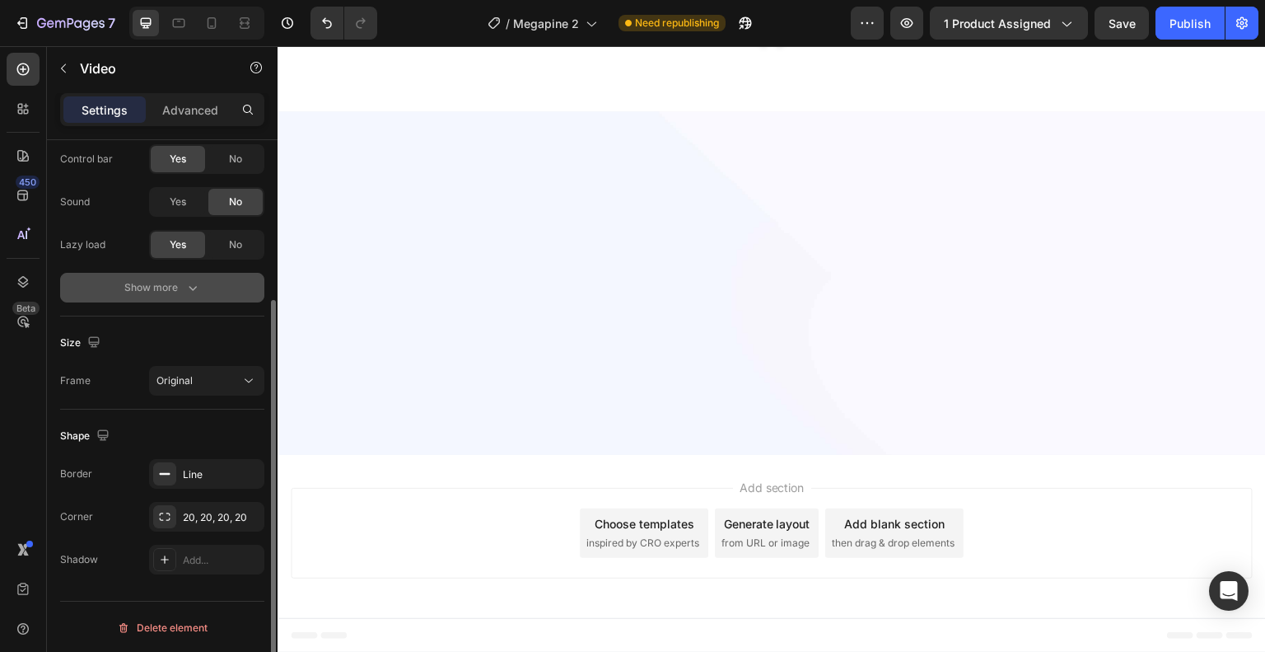
scroll to position [0, 0]
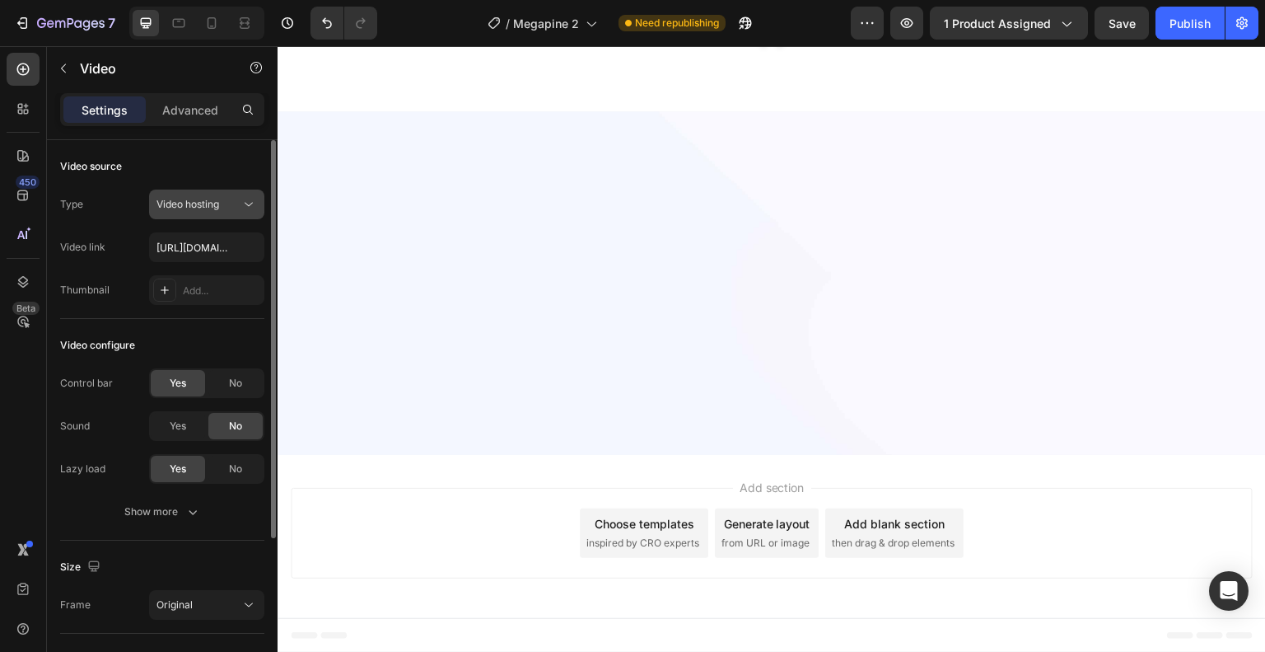
click at [199, 211] on div "Video hosting" at bounding box center [207, 204] width 100 height 16
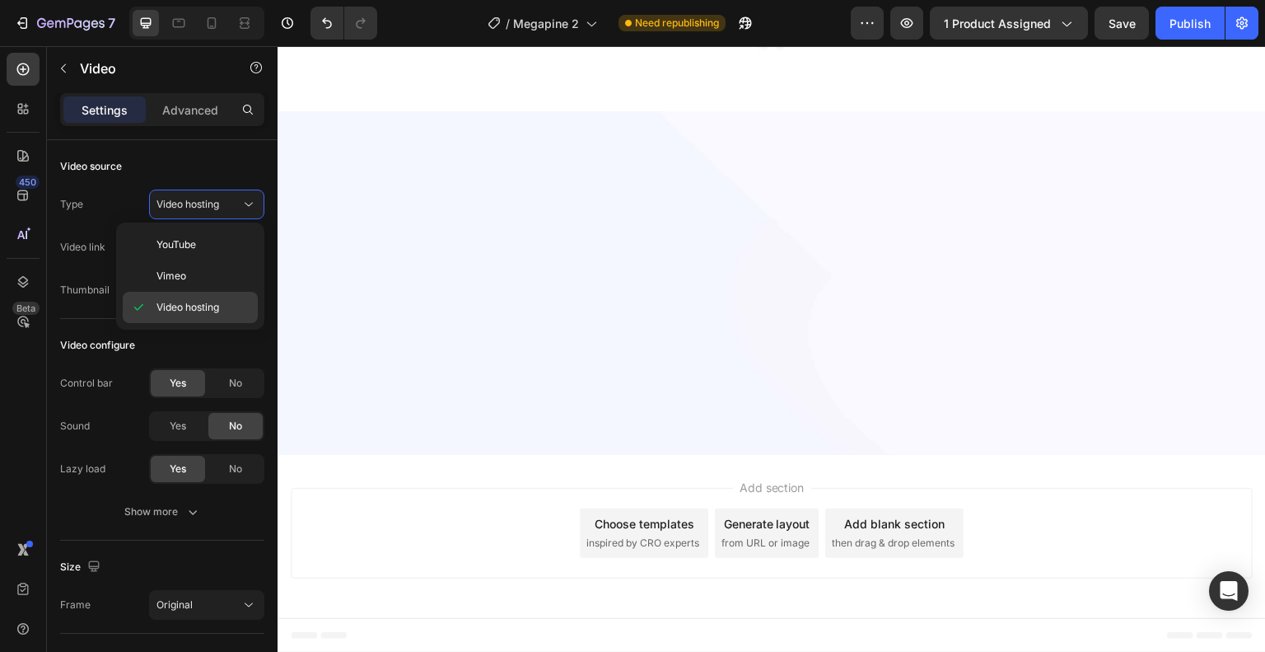
click at [191, 319] on div "Video hosting" at bounding box center [190, 307] width 135 height 31
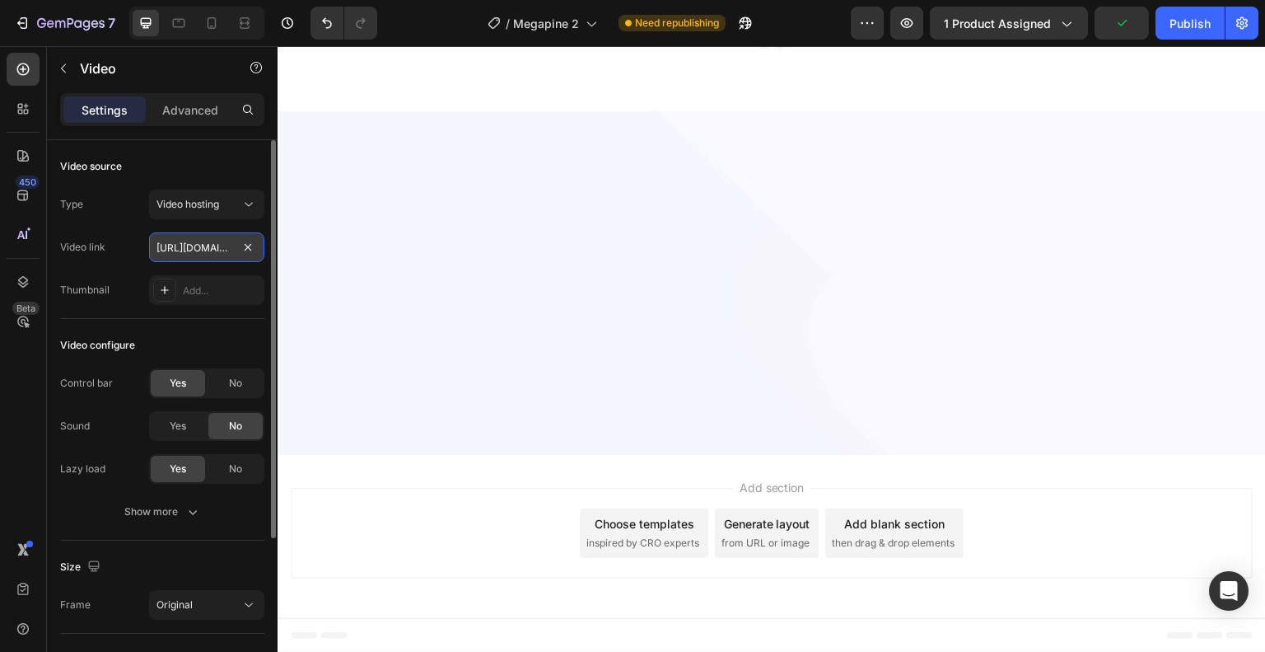
click at [224, 248] on input "[URL][DOMAIN_NAME]" at bounding box center [206, 247] width 115 height 30
